Goal: Information Seeking & Learning: Learn about a topic

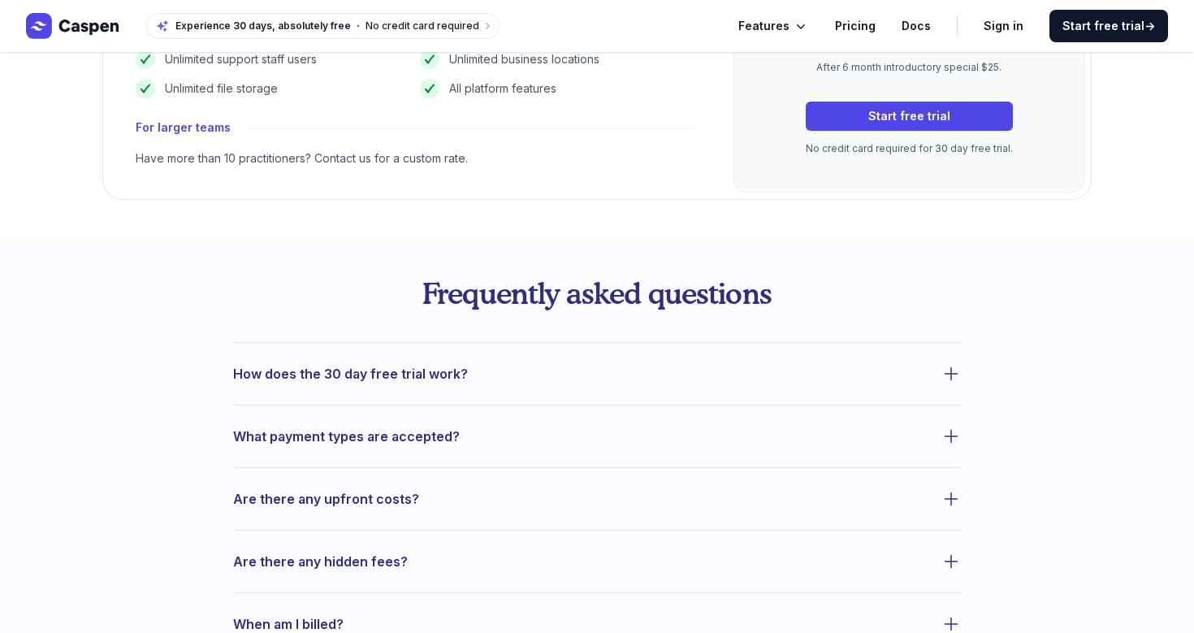
scroll to position [463, 0]
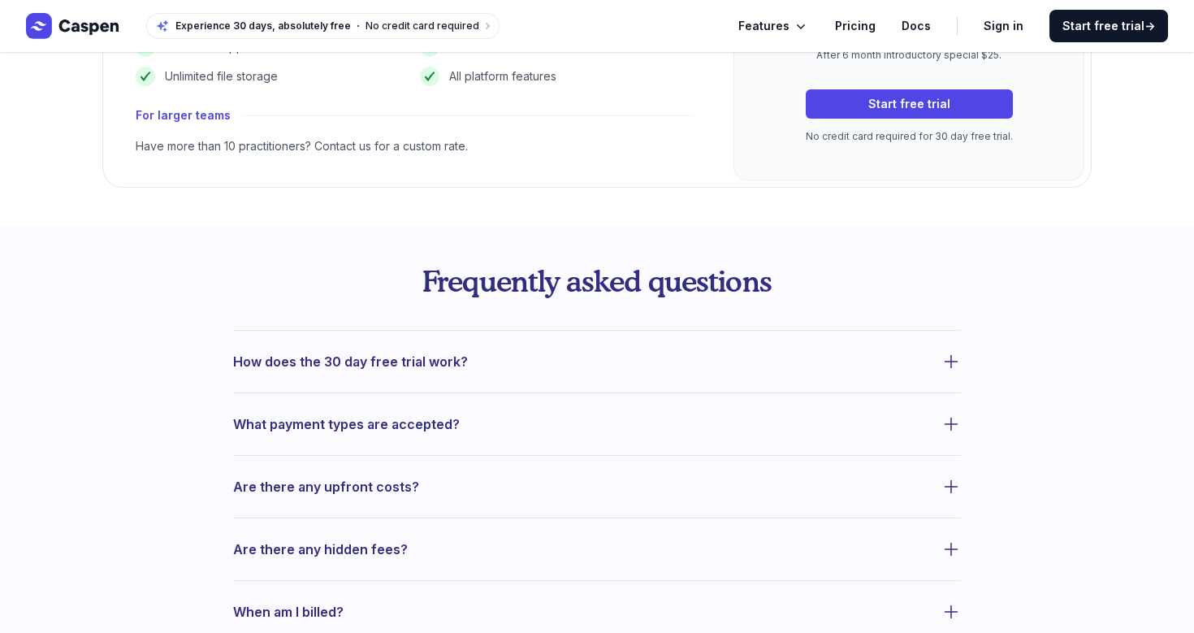
click at [321, 357] on span "How does the 30 day free trial work?" at bounding box center [350, 361] width 235 height 23
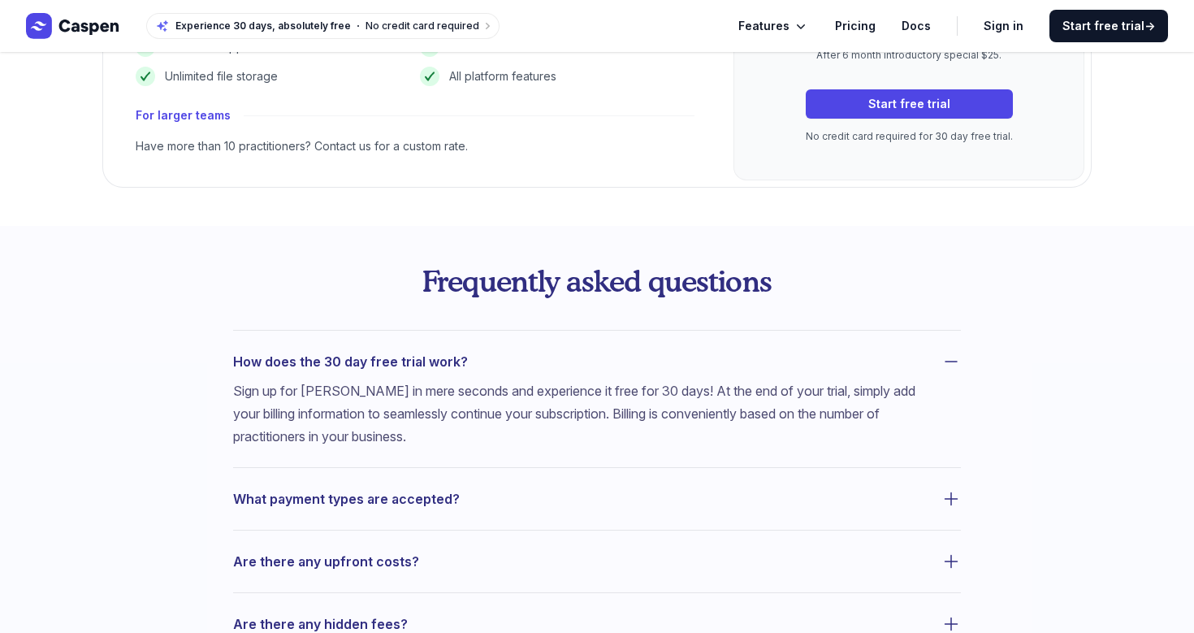
click at [321, 357] on span "How does the 30 day free trial work?" at bounding box center [350, 361] width 235 height 23
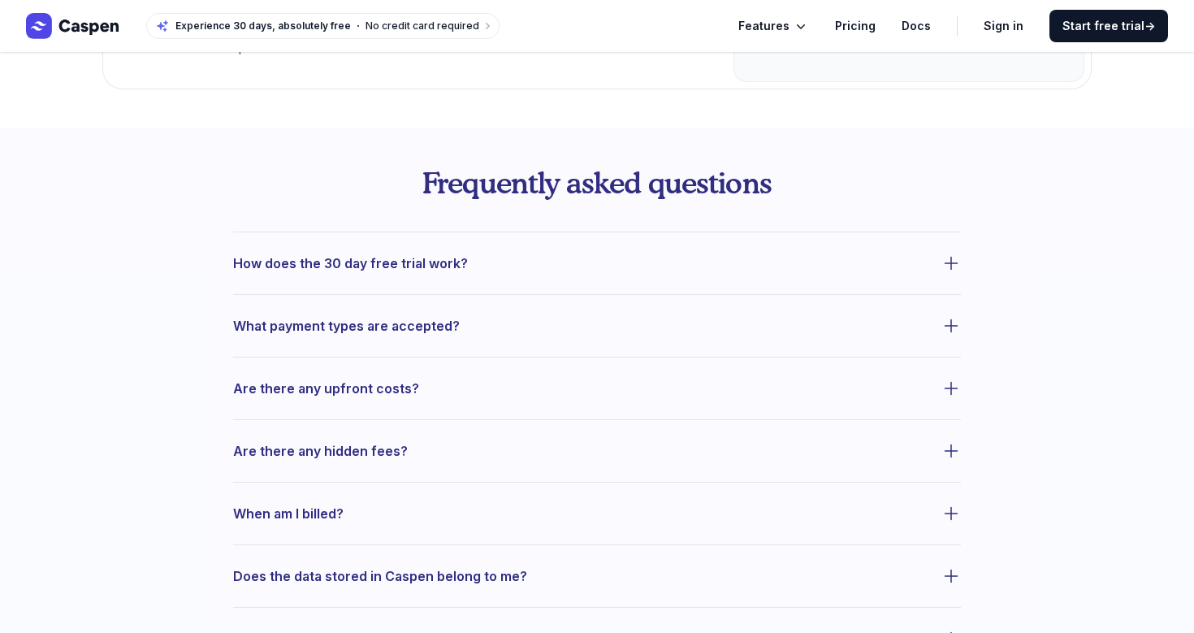
scroll to position [569, 0]
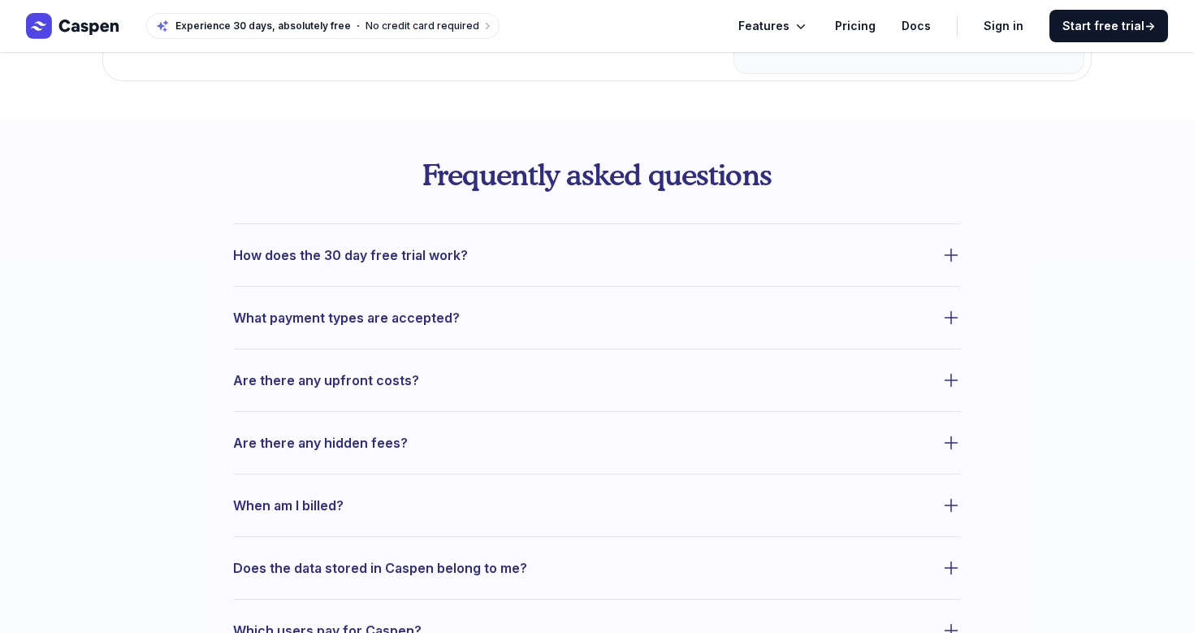
click at [351, 318] on span "What payment types are accepted?" at bounding box center [346, 317] width 227 height 23
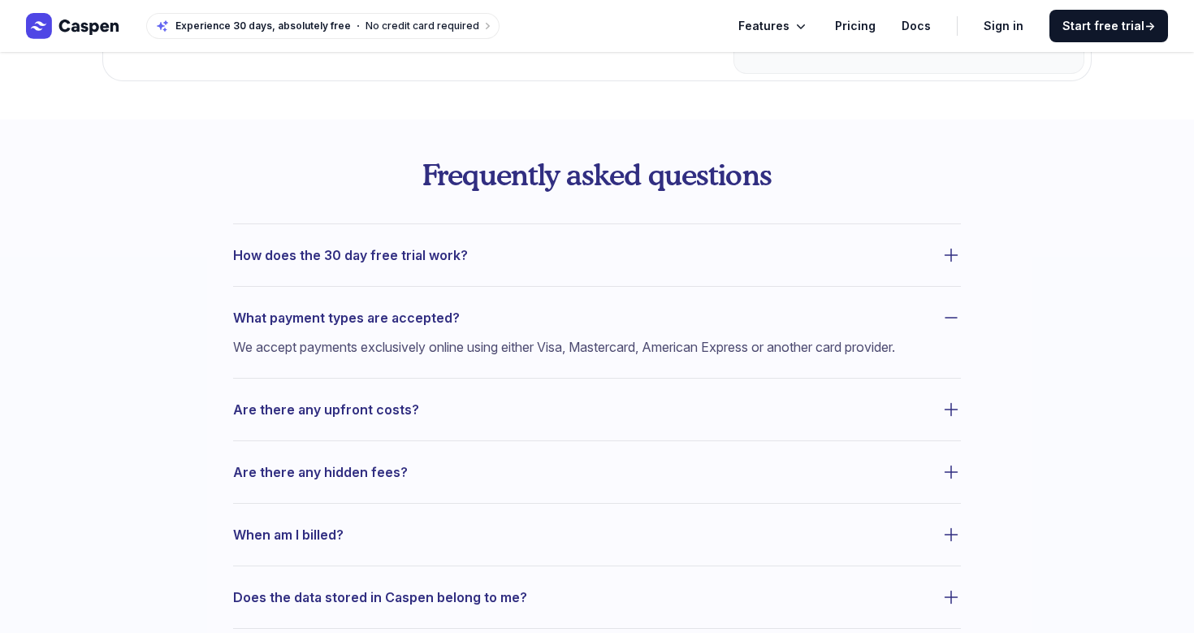
click at [351, 318] on span "What payment types are accepted?" at bounding box center [346, 317] width 227 height 23
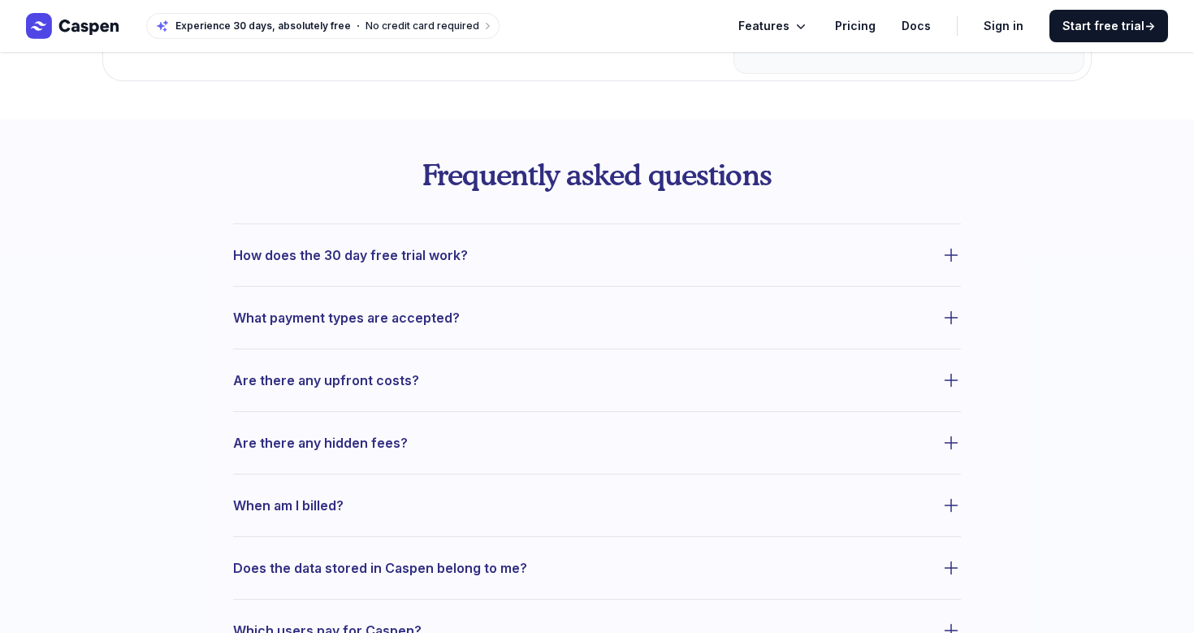
click at [344, 372] on span "Are there any upfront costs?" at bounding box center [326, 380] width 186 height 23
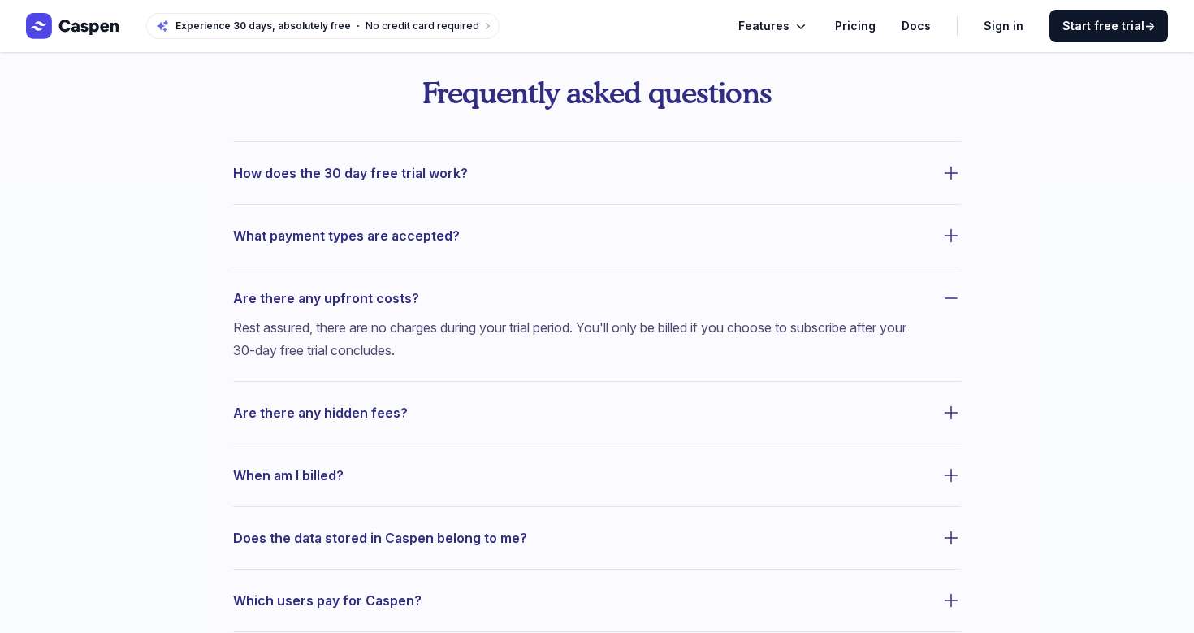
scroll to position [655, 0]
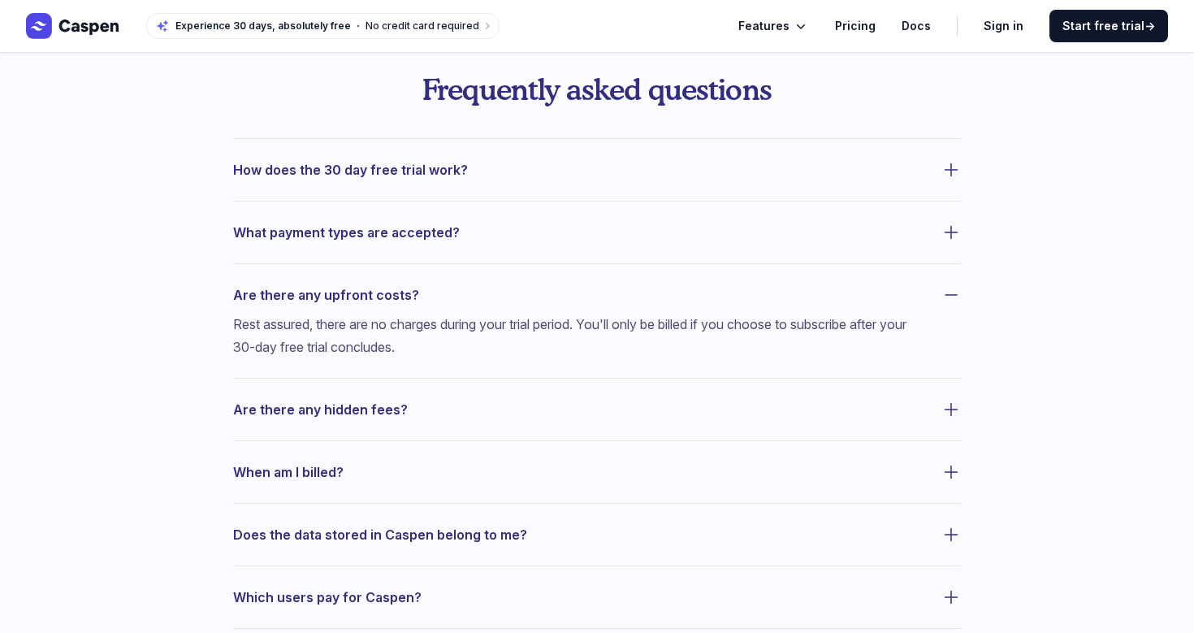
click at [357, 378] on div "Are there any upfront costs? Rest assured, there are no charges during your tri…" at bounding box center [597, 399] width 728 height 43
click at [353, 298] on span "Are there any upfront costs?" at bounding box center [326, 295] width 186 height 23
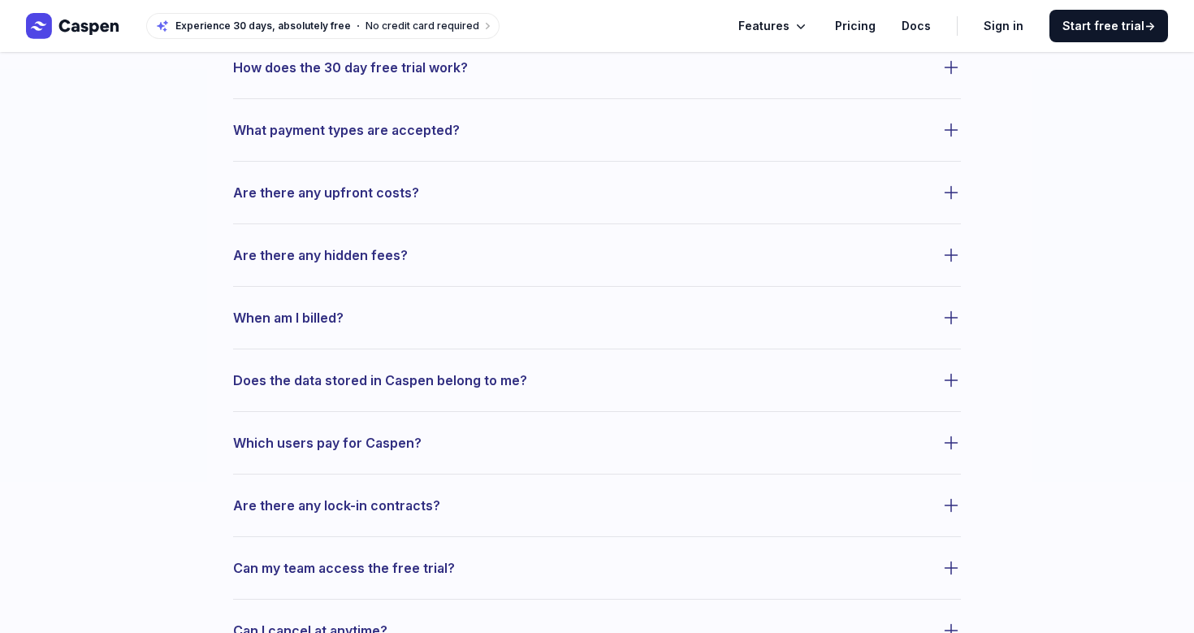
scroll to position [758, 0]
click at [352, 383] on span "Does the data stored in Caspen belong to me?" at bounding box center [380, 379] width 294 height 23
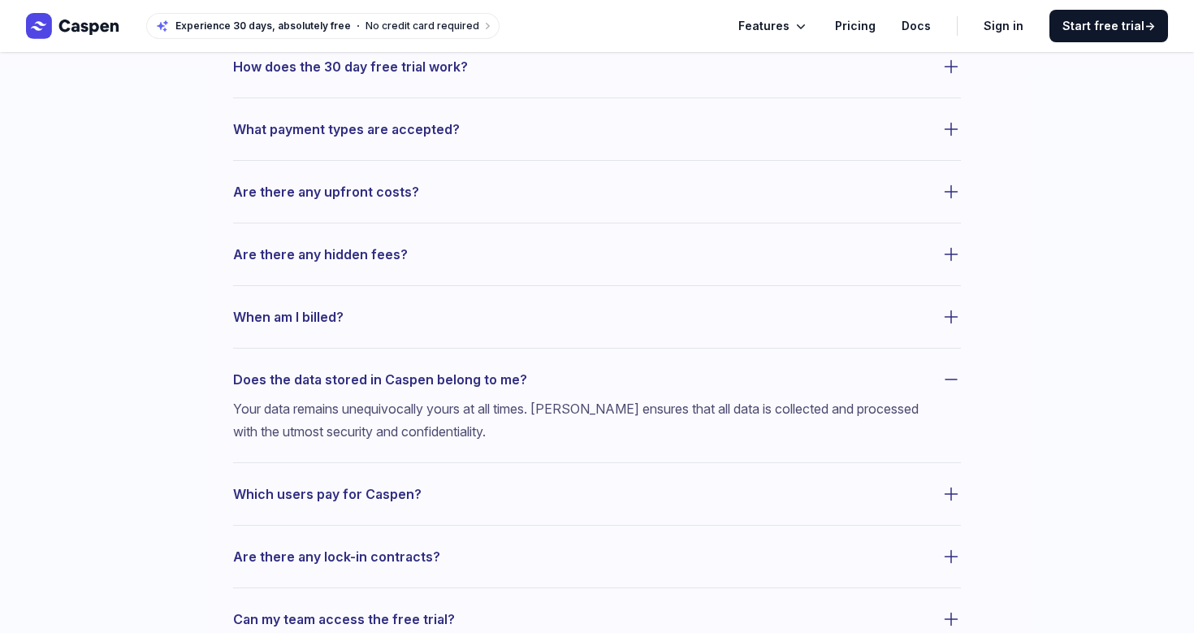
click at [352, 383] on span "Does the data stored in Caspen belong to me?" at bounding box center [380, 379] width 294 height 23
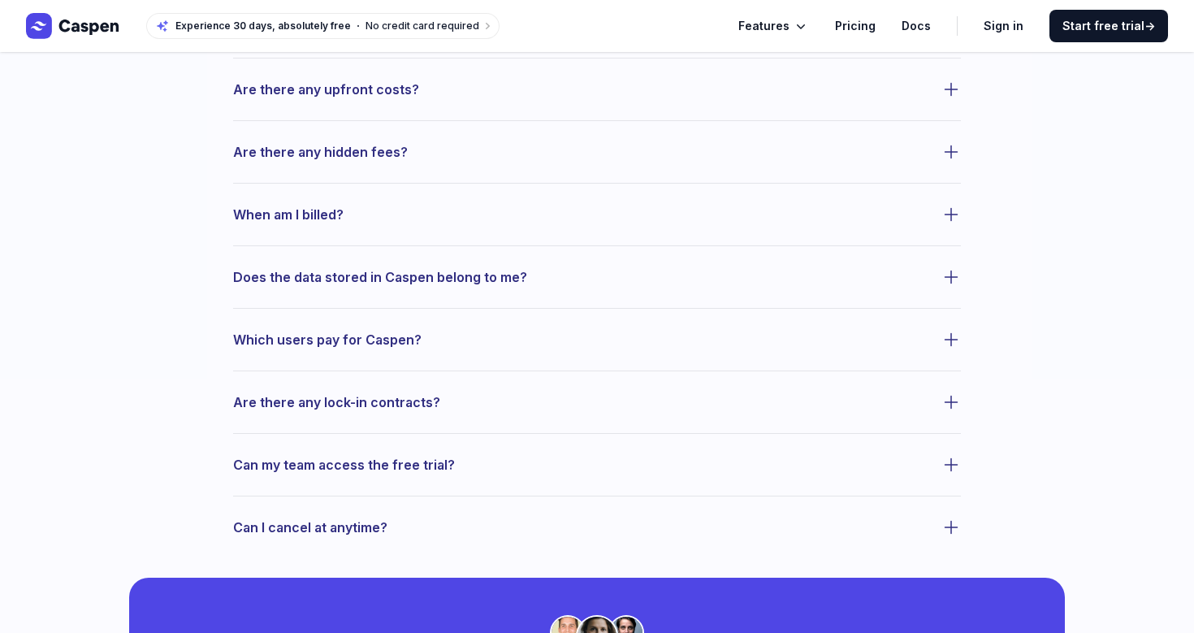
scroll to position [863, 0]
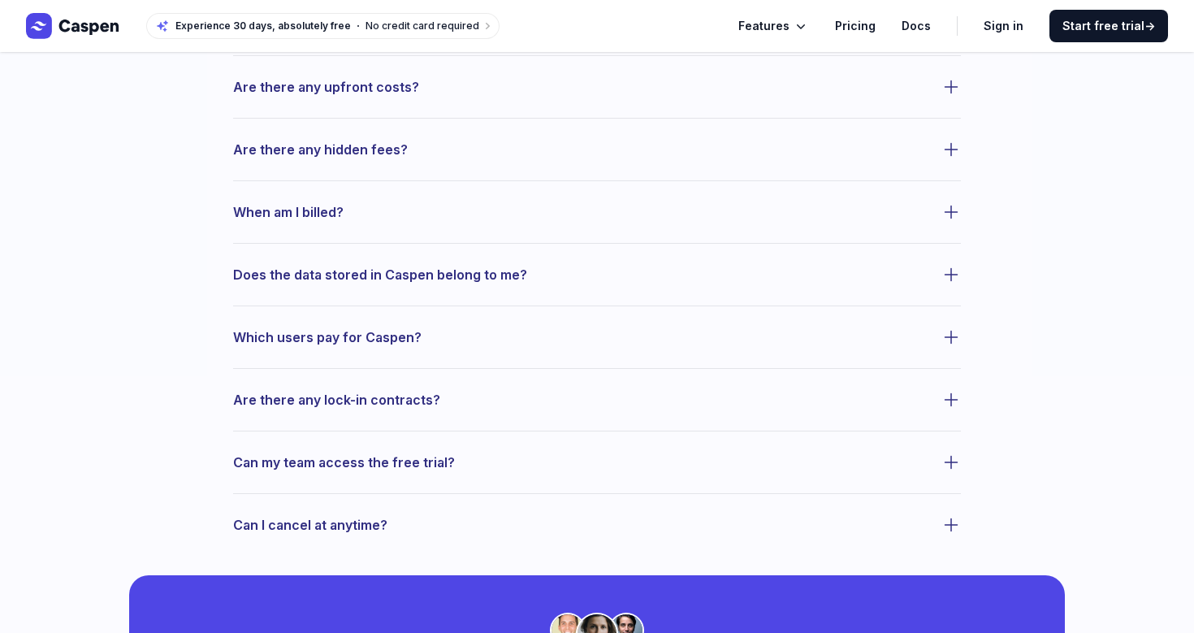
click at [352, 388] on span "Are there any lock-in contracts?" at bounding box center [336, 399] width 207 height 23
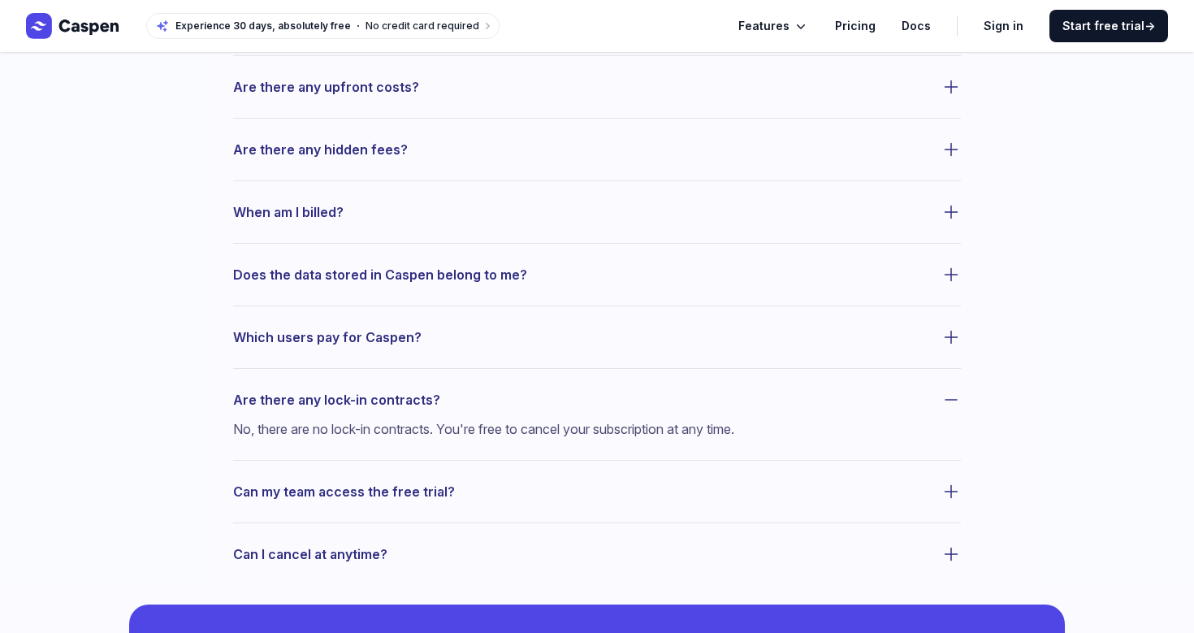
click at [352, 388] on span "Are there any lock-in contracts?" at bounding box center [336, 399] width 207 height 23
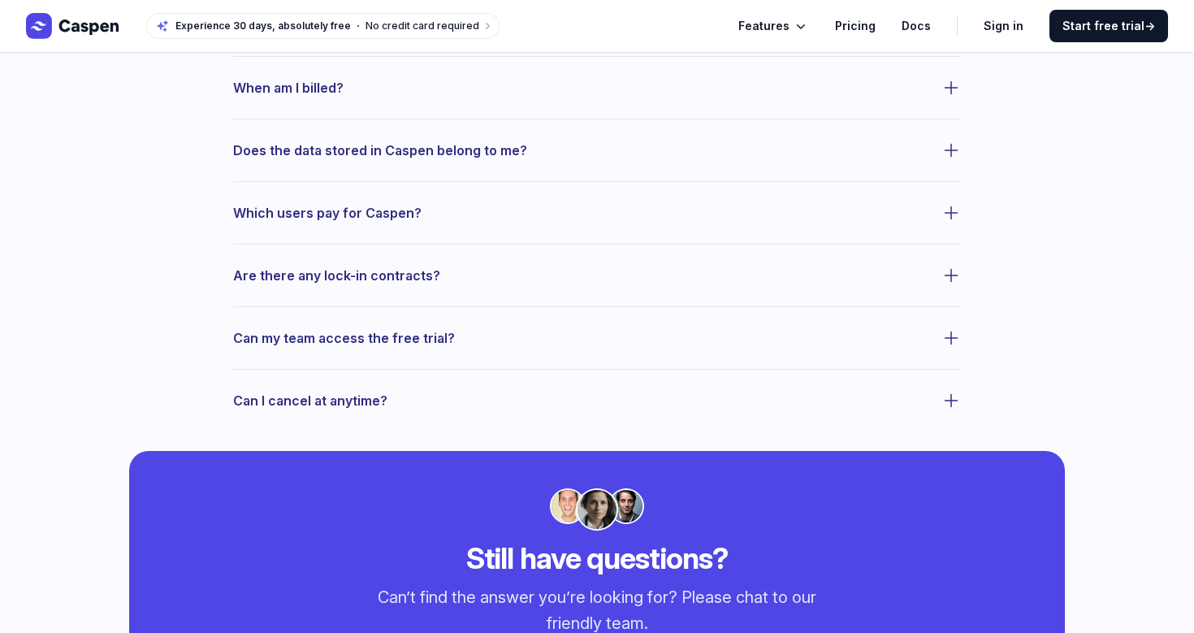
scroll to position [992, 0]
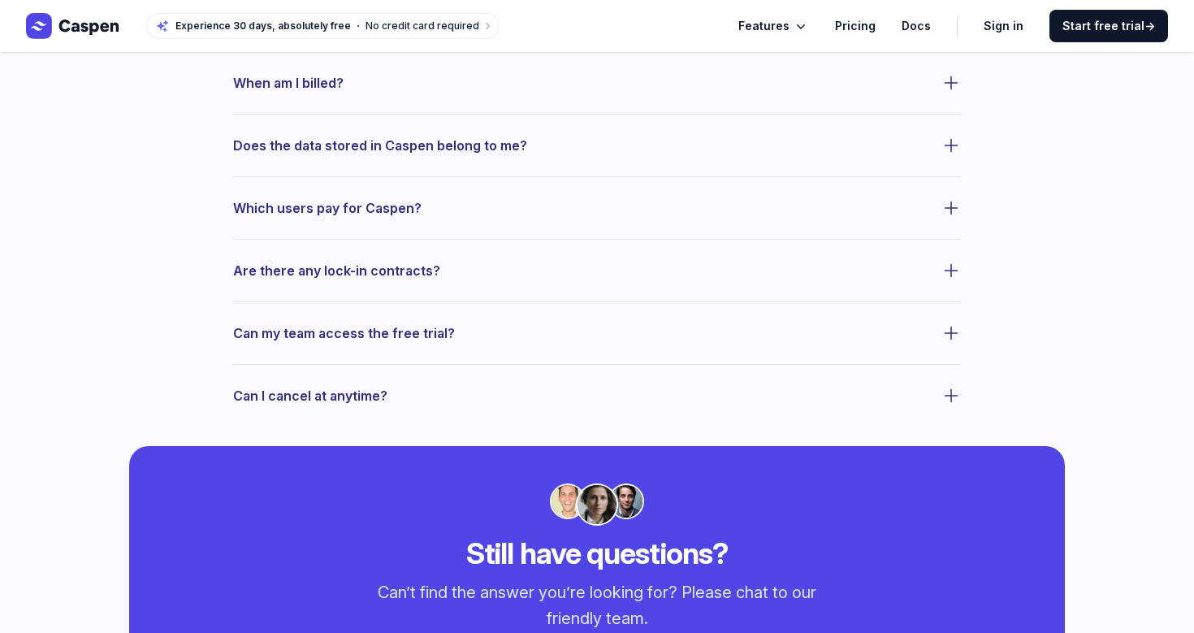
click at [352, 388] on span "Can I cancel at anytime?" at bounding box center [310, 395] width 154 height 23
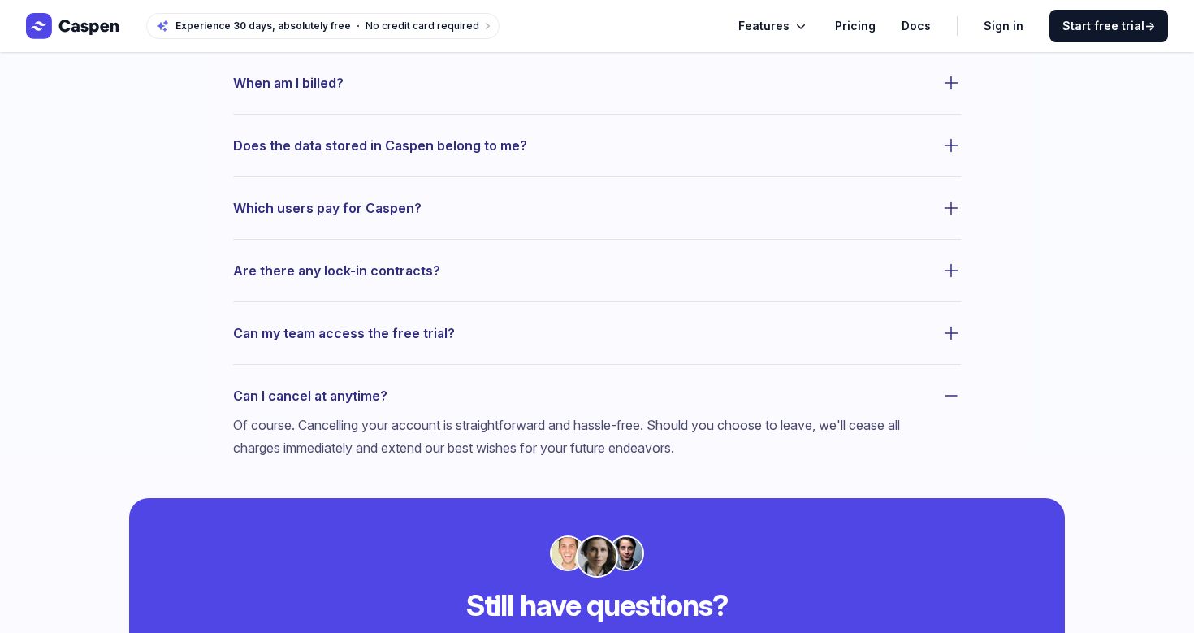
click at [352, 388] on span "Can I cancel at anytime?" at bounding box center [310, 395] width 154 height 23
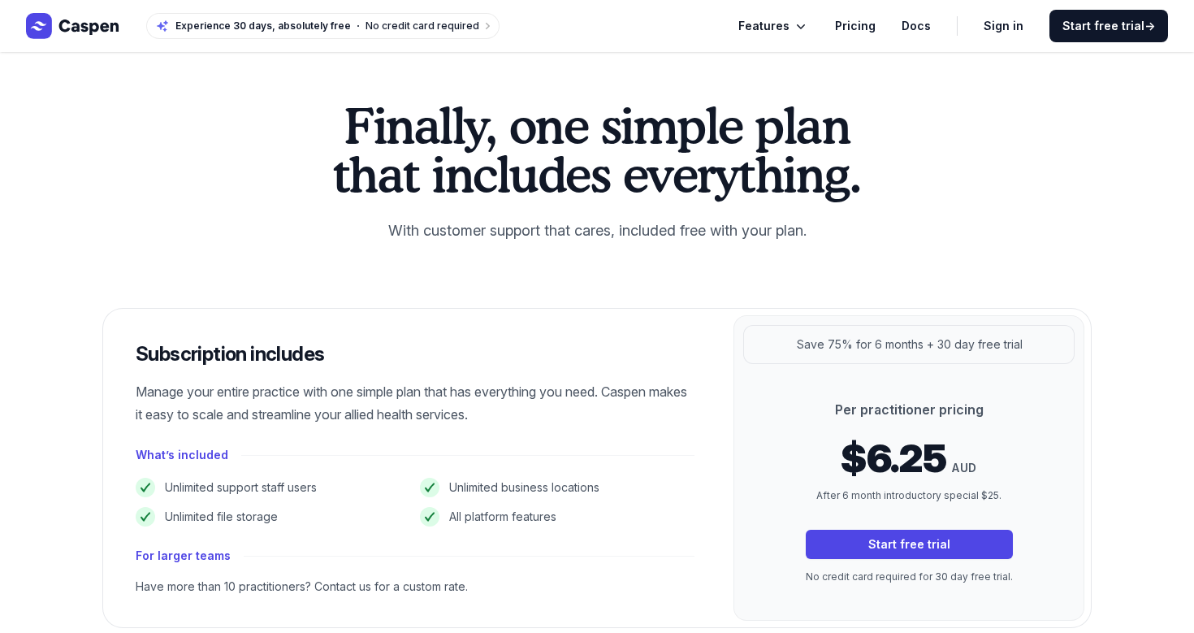
scroll to position [0, 0]
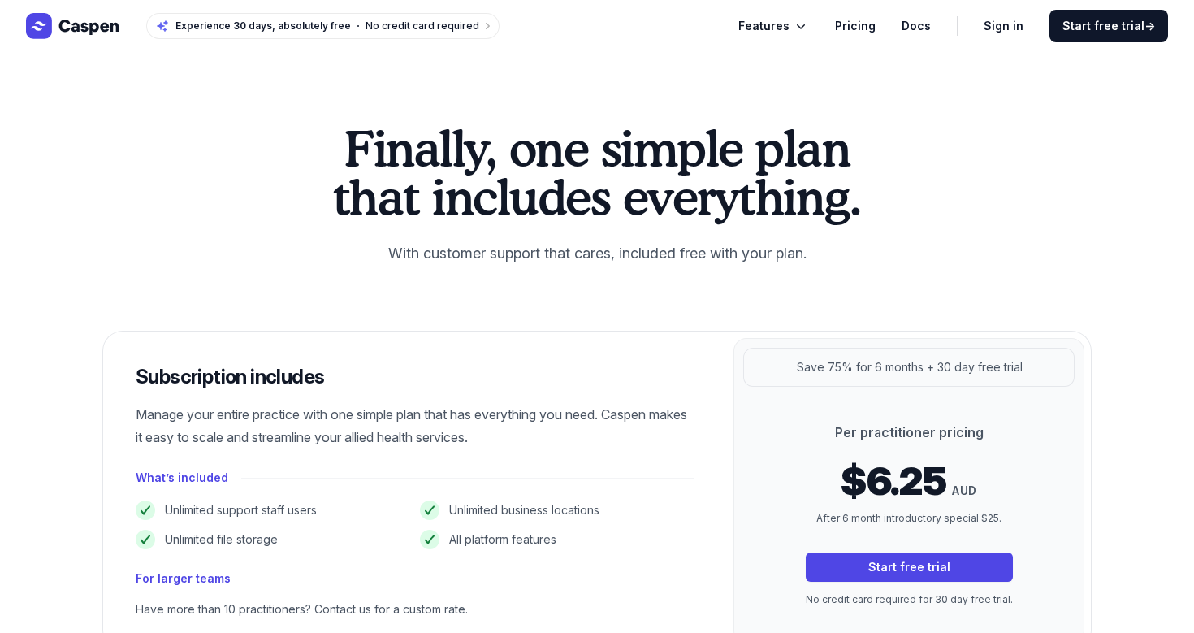
click at [790, 21] on span "Features" at bounding box center [763, 25] width 51 height 19
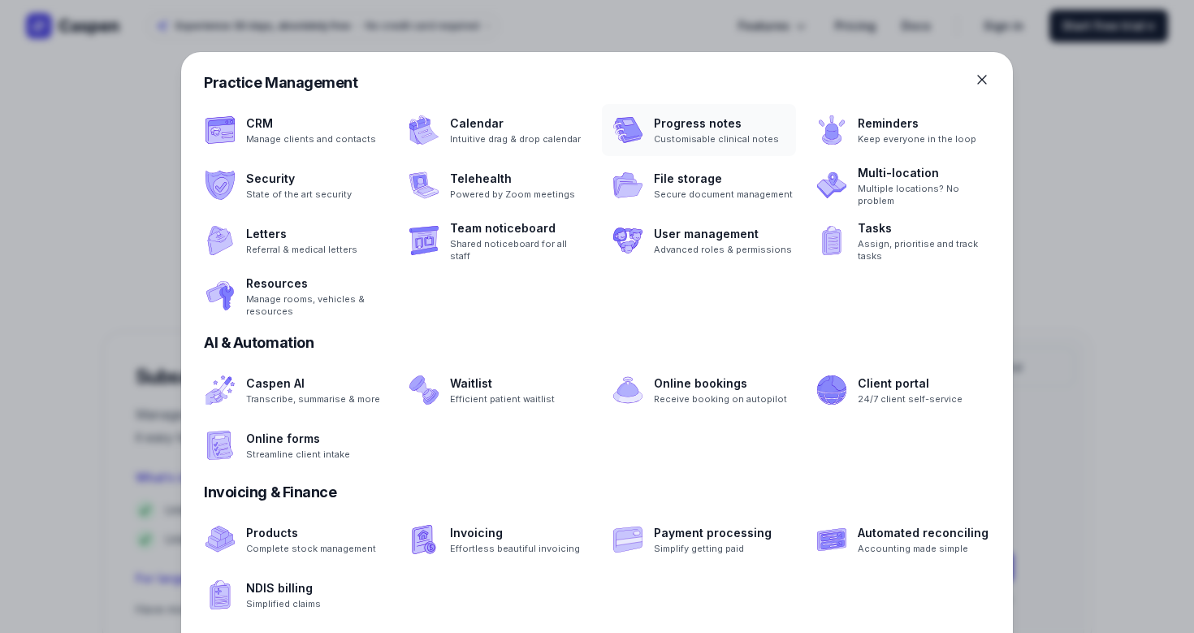
click at [734, 133] on span at bounding box center [699, 130] width 194 height 52
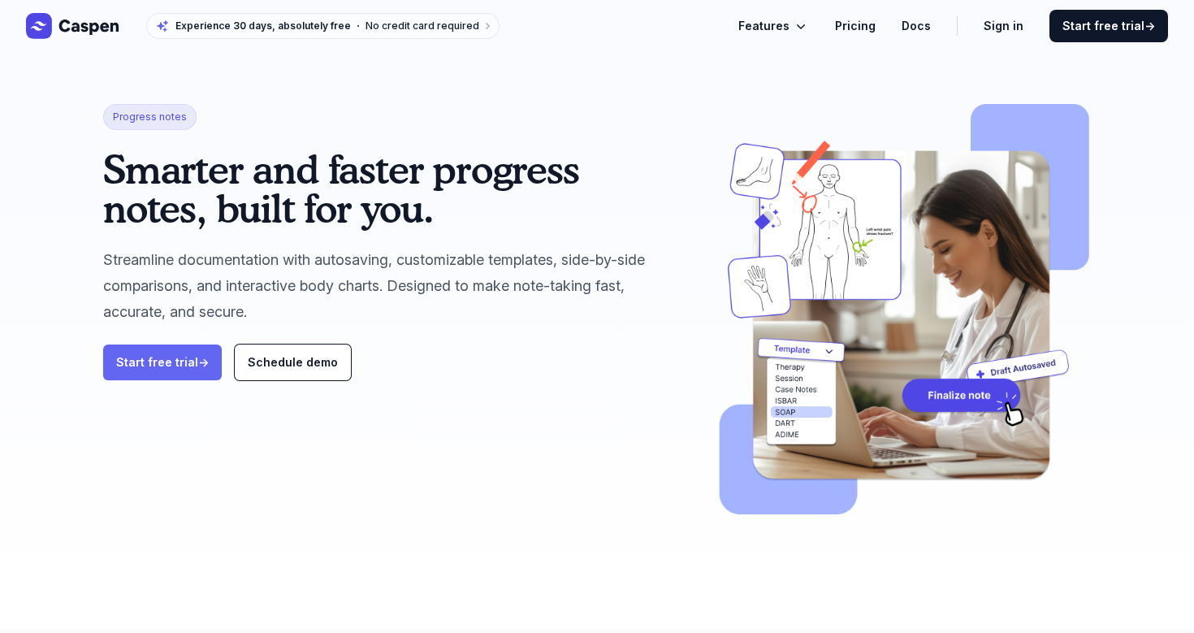
click at [149, 357] on link "Start free trial →" at bounding box center [162, 362] width 119 height 36
